Goal: Check status: Check status

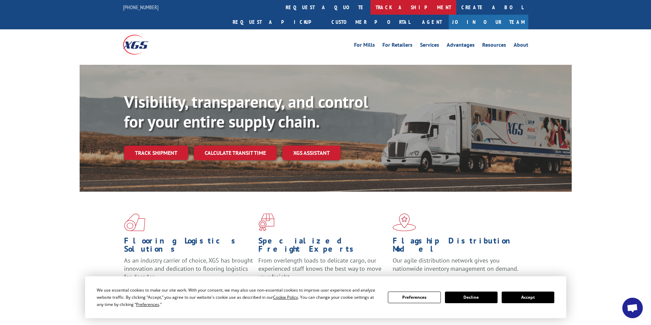
click at [370, 4] on link "track a shipment" at bounding box center [413, 7] width 86 height 15
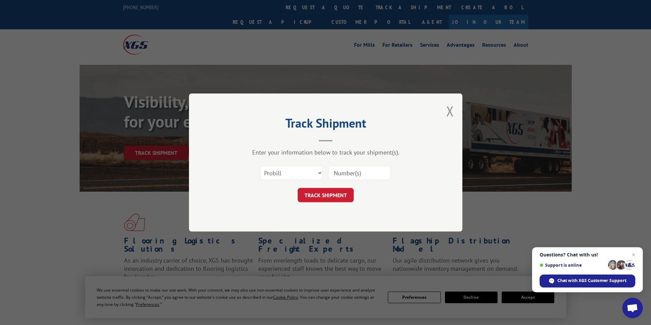
click at [367, 180] on input at bounding box center [359, 173] width 63 height 14
paste input "17624036"
type input "17624036"
click button "TRACK SHIPMENT" at bounding box center [325, 195] width 56 height 14
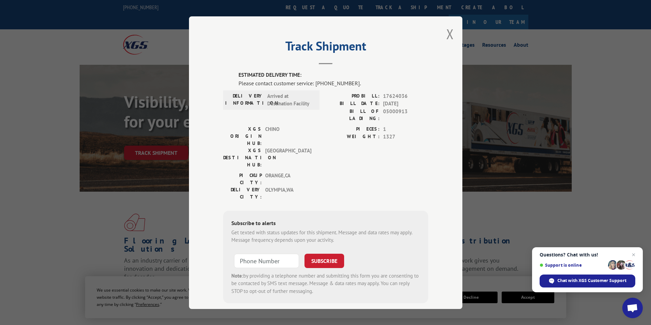
drag, startPoint x: 367, startPoint y: 180, endPoint x: 336, endPoint y: 155, distance: 40.1
click at [336, 172] on div "PICKUP CITY: [GEOGRAPHIC_DATA] , [GEOGRAPHIC_DATA]: [GEOGRAPHIC_DATA] , [GEOGRA…" at bounding box center [325, 188] width 205 height 32
click at [602, 281] on span "Chat with XGS Customer Support" at bounding box center [591, 281] width 69 height 6
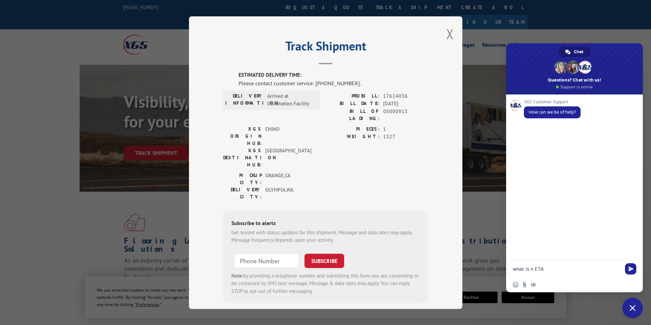
paste textarea "17624036"
type textarea "what is n ETA 17624036"
